Goal: Task Accomplishment & Management: Manage account settings

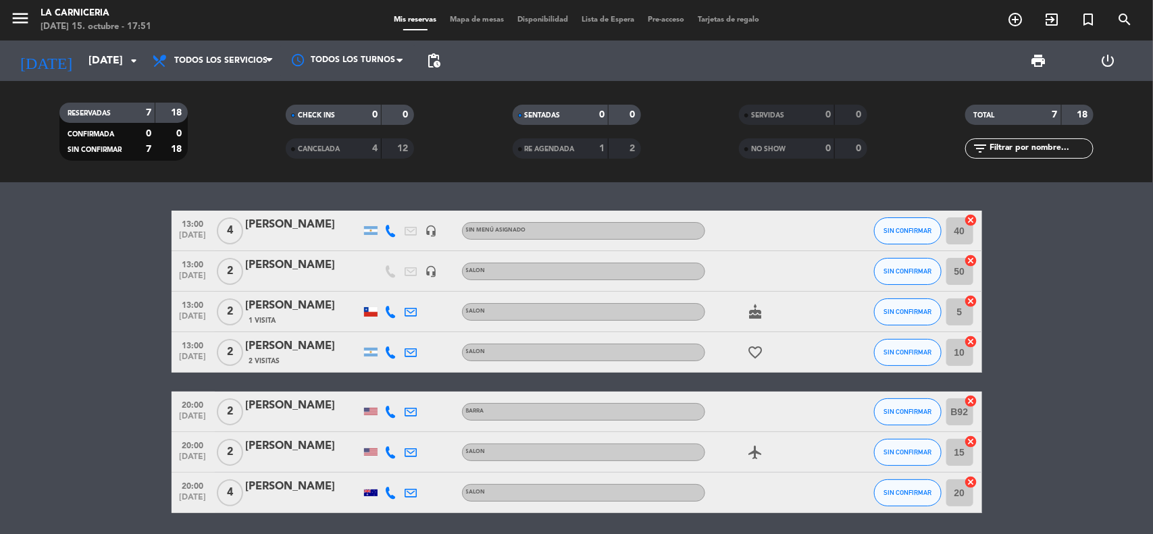
click at [267, 263] on div "[PERSON_NAME]" at bounding box center [303, 266] width 115 height 18
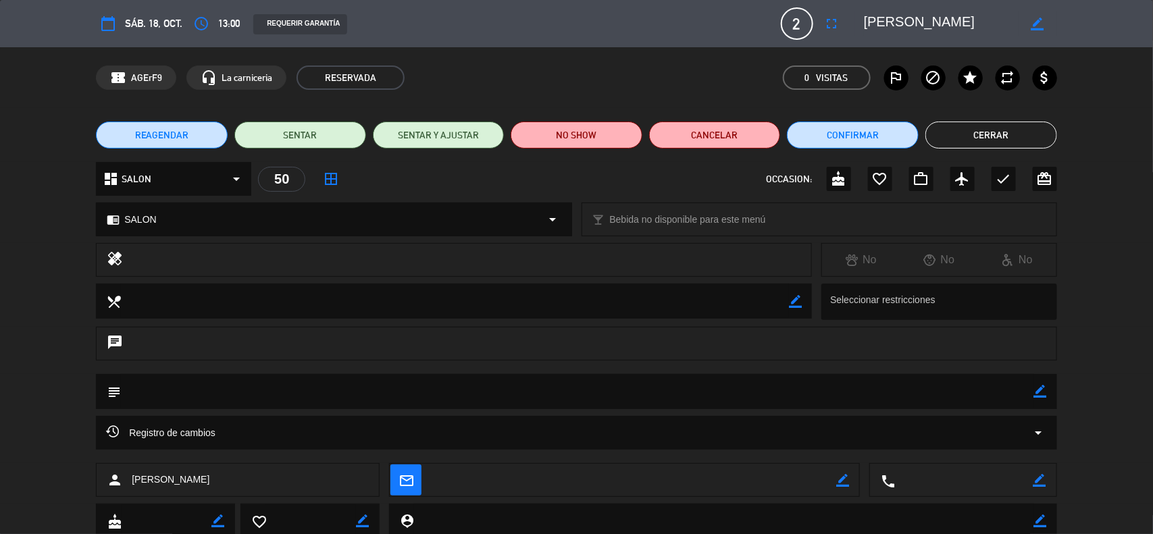
click at [596, 399] on textarea at bounding box center [577, 391] width 913 height 34
click at [1047, 393] on div "subject border_color" at bounding box center [576, 391] width 961 height 35
click at [1041, 392] on icon "border_color" at bounding box center [1040, 391] width 13 height 13
click at [186, 383] on textarea at bounding box center [577, 391] width 913 height 34
type textarea "invitacion de prensa"
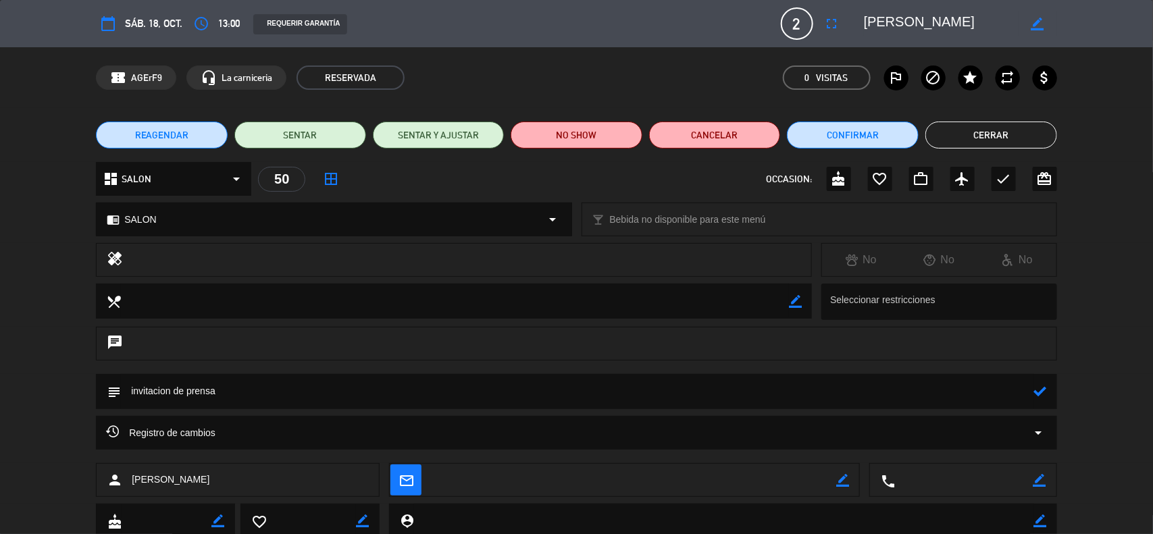
click at [1035, 390] on icon at bounding box center [1040, 391] width 13 height 13
click at [947, 136] on button "Cerrar" at bounding box center [991, 135] width 132 height 27
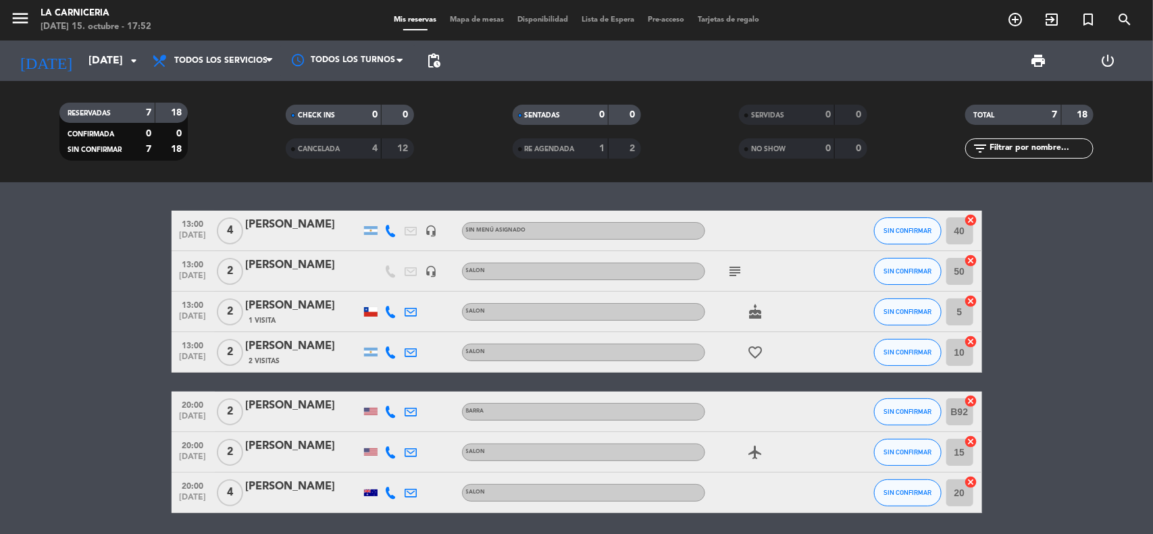
click at [727, 269] on span "subject" at bounding box center [735, 271] width 20 height 16
click at [733, 274] on icon "subject" at bounding box center [735, 271] width 16 height 16
click at [136, 46] on div "[DATE] [DATE] arrow_drop_down" at bounding box center [77, 61] width 135 height 30
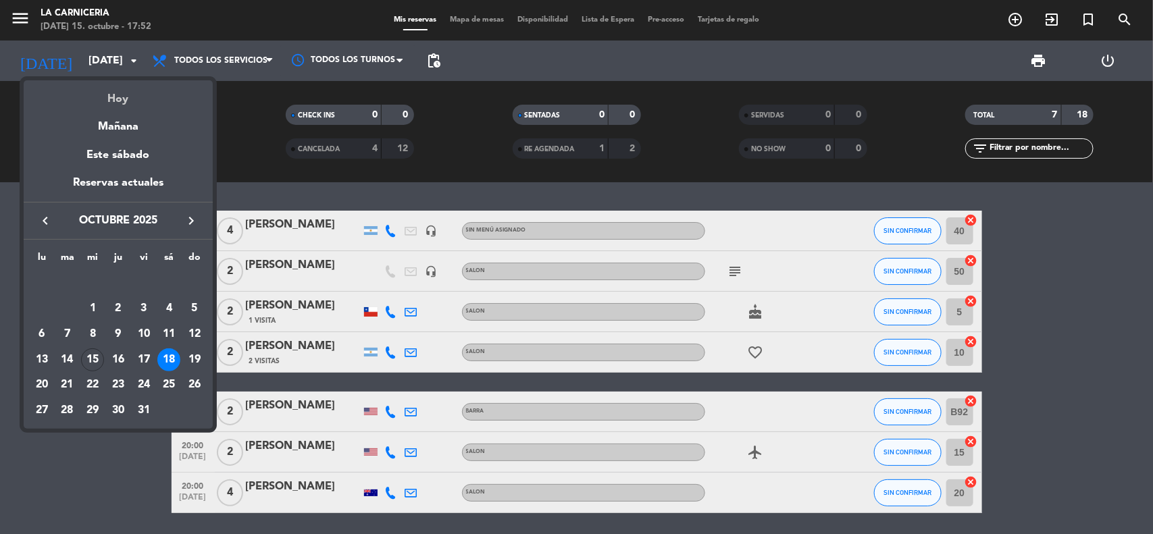
click at [122, 103] on div "Hoy" at bounding box center [118, 94] width 189 height 28
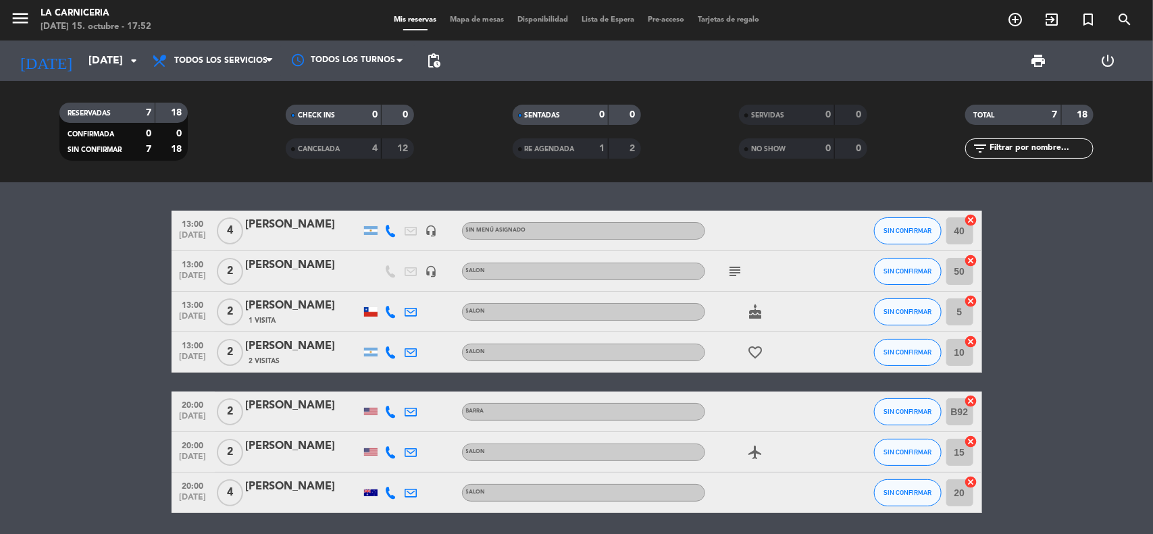
type input "[DATE]"
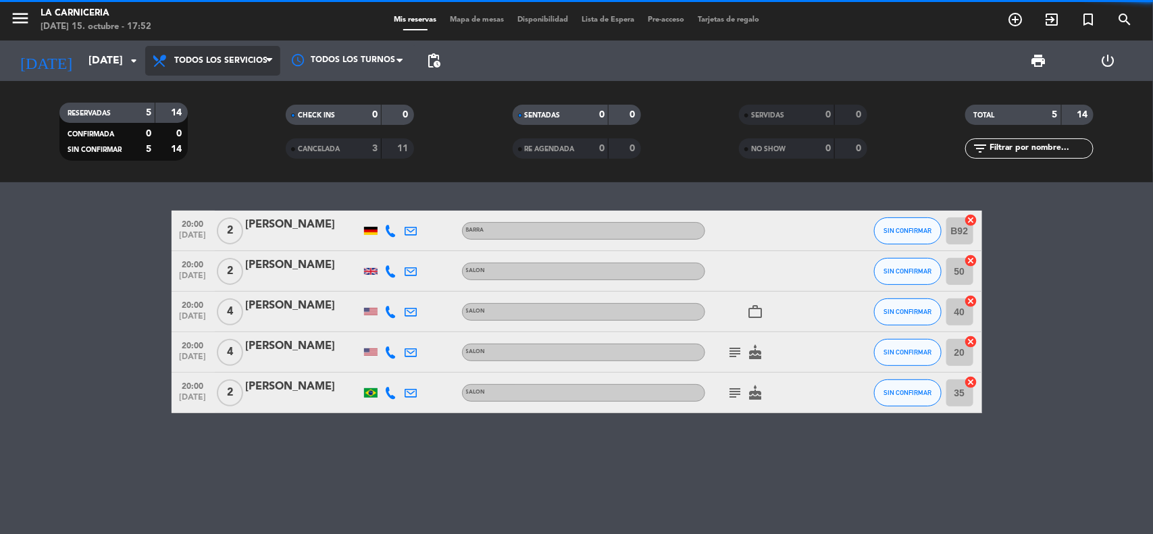
click at [231, 68] on span "Todos los servicios" at bounding box center [212, 61] width 135 height 30
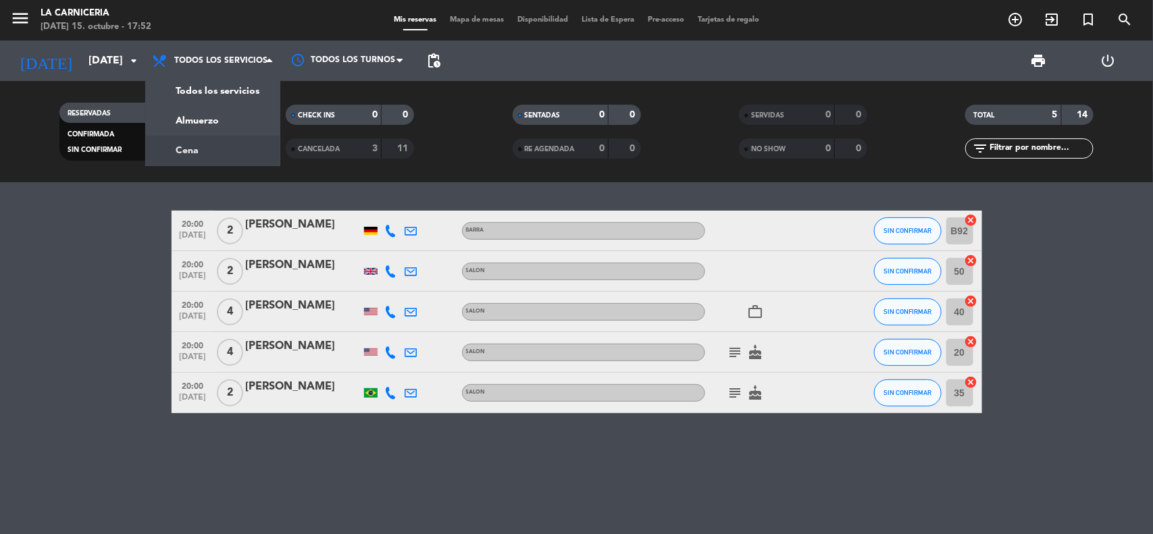
click at [224, 145] on div "menu La Carniceria [DATE] 15. octubre - 17:52 Mis reservas Mapa de mesas Dispon…" at bounding box center [576, 91] width 1153 height 182
